Goal: Book appointment/travel/reservation

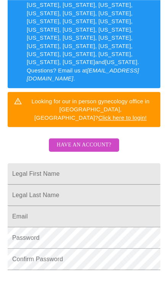
scroll to position [191, 0]
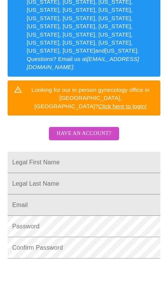
click at [112, 152] on input "Legal First Name" at bounding box center [84, 162] width 153 height 21
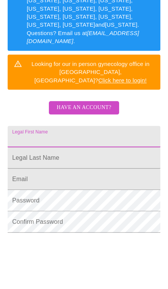
type input "U"
type input "[PERSON_NAME]"
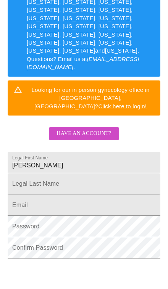
click at [127, 173] on input "Legal First Name" at bounding box center [84, 183] width 153 height 21
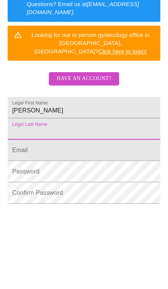
type input "[PERSON_NAME]"
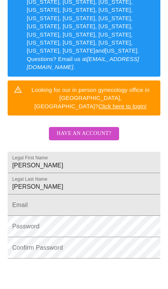
click at [119, 195] on input "Legal First Name" at bounding box center [84, 205] width 153 height 21
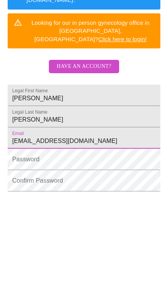
type input "[EMAIL_ADDRESS][DOMAIN_NAME]"
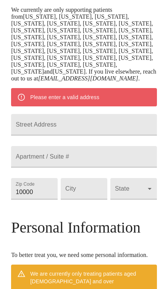
scroll to position [162, 0]
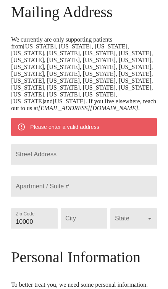
click at [122, 153] on input "Street Address" at bounding box center [84, 154] width 146 height 21
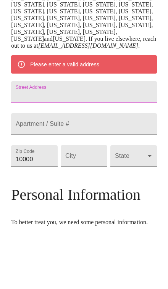
type input "[STREET_ADDRESS]"
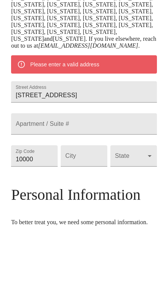
scroll to position [224, 0]
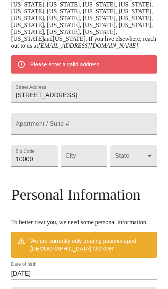
click at [45, 167] on input "10000" at bounding box center [34, 155] width 47 height 21
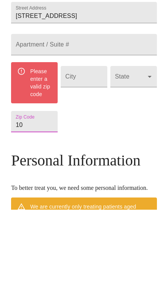
type input "1"
type input "33544"
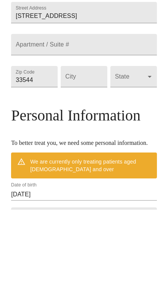
scroll to position [304, 0]
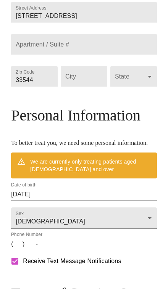
click at [92, 87] on input "Street Address" at bounding box center [84, 76] width 47 height 21
type input "[PERSON_NAME][DEMOGRAPHIC_DATA]"
click at [143, 101] on body "MyMenopauseRx Welcome to MyMenopauseRx Since it's your first time here, you'll …" at bounding box center [84, 59] width 162 height 721
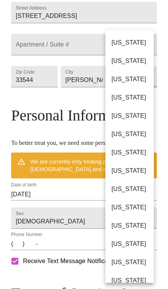
click at [137, 195] on li "[US_STATE]" at bounding box center [129, 189] width 48 height 18
type input "[US_STATE]"
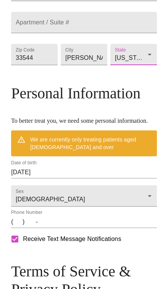
click at [79, 179] on input "[DATE]" at bounding box center [84, 172] width 146 height 12
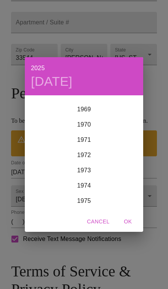
scroll to position [1081, 0]
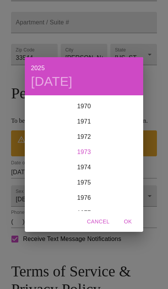
click at [88, 160] on div "1973" at bounding box center [84, 152] width 118 height 15
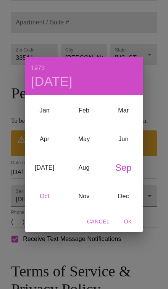
click at [46, 211] on div "Oct" at bounding box center [44, 196] width 39 height 29
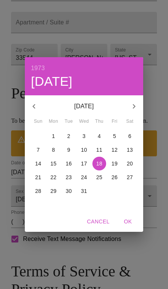
click at [116, 181] on p "26" at bounding box center [114, 178] width 6 height 8
click at [133, 227] on span "OK" at bounding box center [128, 222] width 18 height 10
type input "[DATE]"
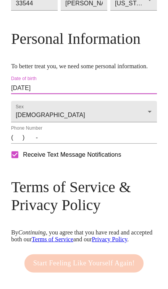
scroll to position [360, 0]
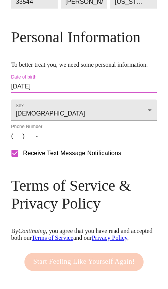
click at [19, 142] on input "(   )    -" at bounding box center [84, 136] width 146 height 12
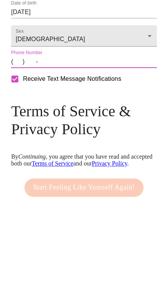
type input "[PHONE_NUMBER]"
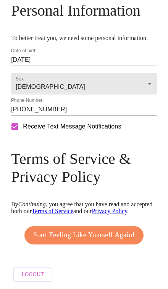
scroll to position [426, 0]
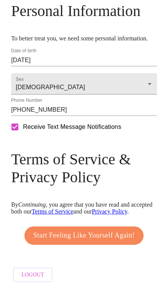
click at [115, 231] on span "Start Feeling Like Yourself Again!" at bounding box center [83, 236] width 101 height 12
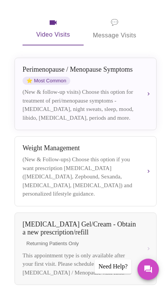
scroll to position [123, 0]
click at [144, 90] on div "[MEDICAL_DATA] / Menopause Symptoms ⭐ Most Common (New & follow-up visits) Choo…" at bounding box center [86, 94] width 126 height 56
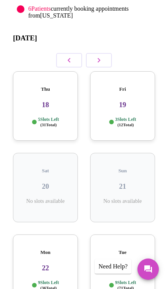
click at [55, 105] on div "Thu 18 5 Slots Left ( 31 Total)" at bounding box center [45, 105] width 65 height 69
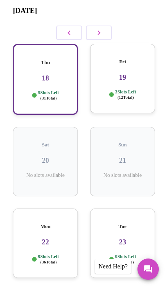
scroll to position [0, 0]
